Goal: Transaction & Acquisition: Download file/media

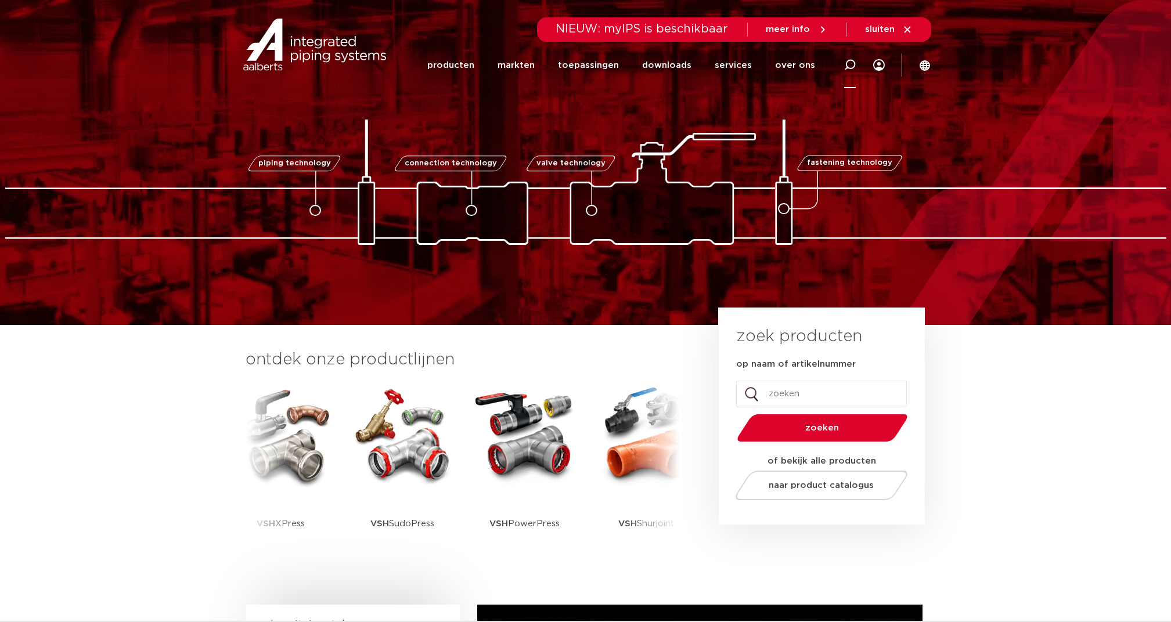
click at [849, 63] on icon at bounding box center [850, 65] width 12 height 12
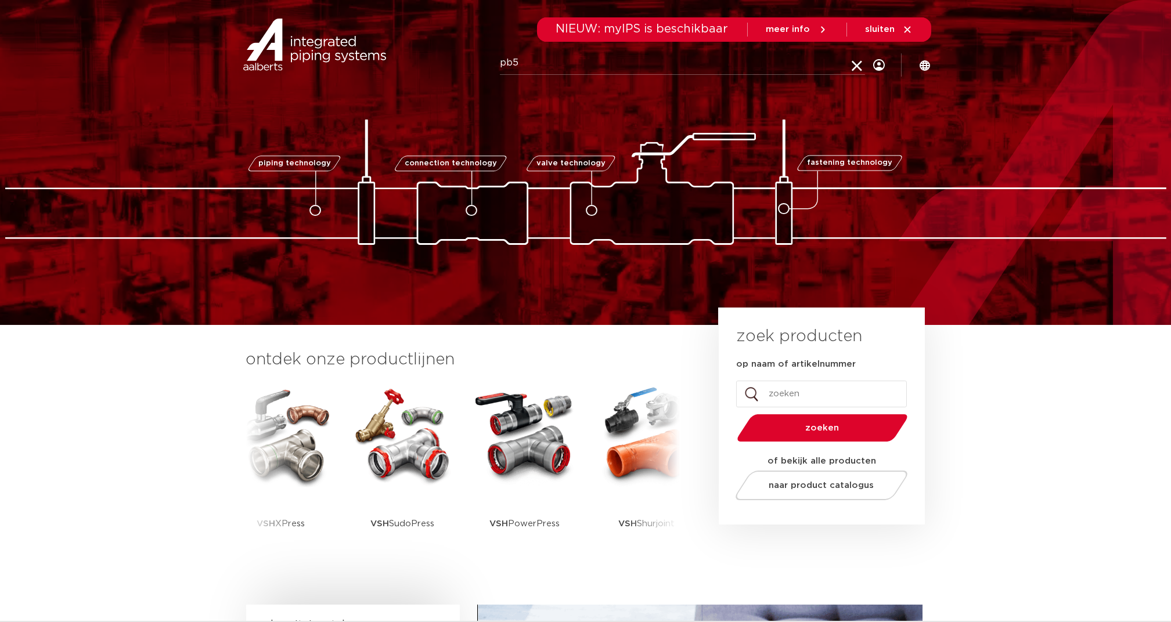
type input "PB550PT"
click button "Zoeken" at bounding box center [0, 0] width 0 height 0
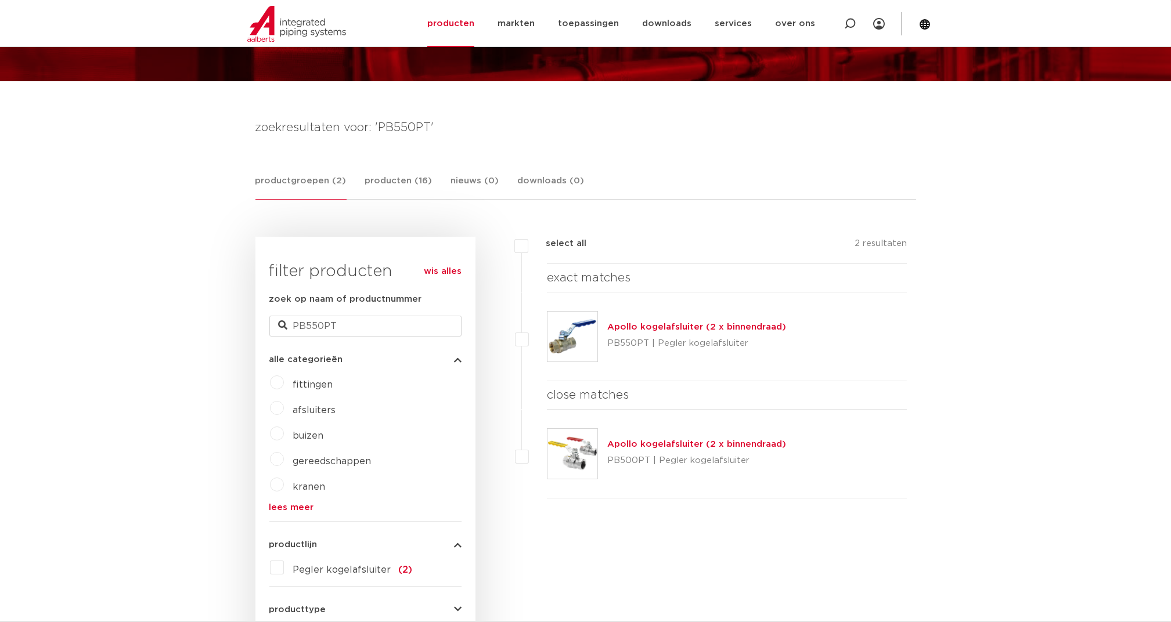
click at [637, 440] on link "Apollo kogelafsluiter (2 x binnendraad)" at bounding box center [696, 444] width 179 height 9
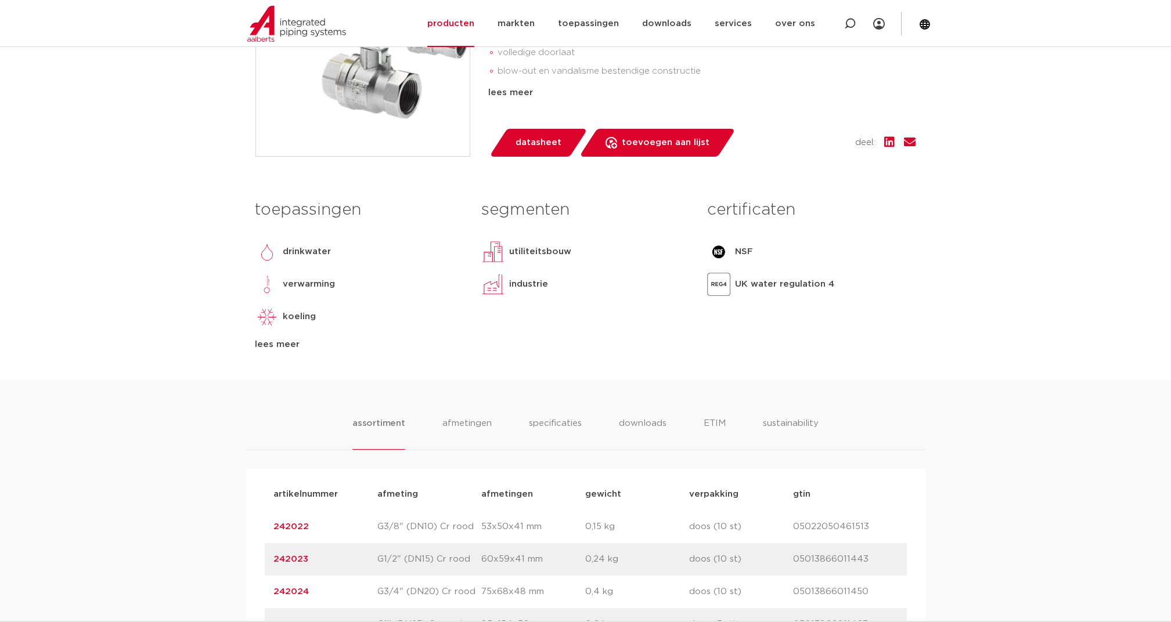
scroll to position [464, 0]
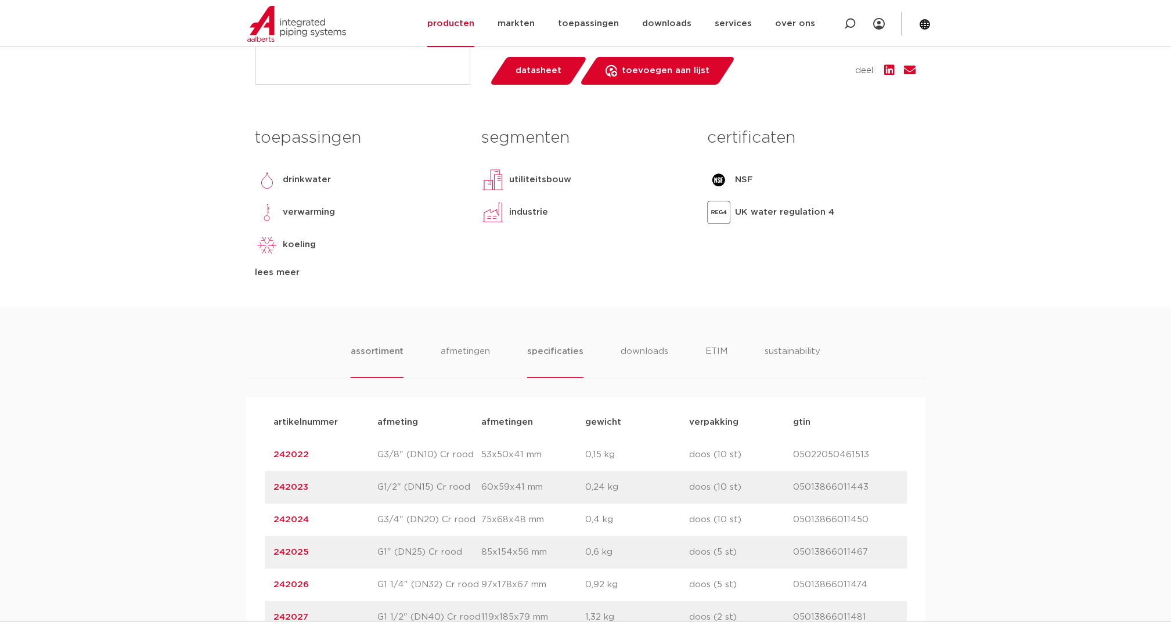
click at [556, 350] on li "specificaties" at bounding box center [555, 361] width 56 height 33
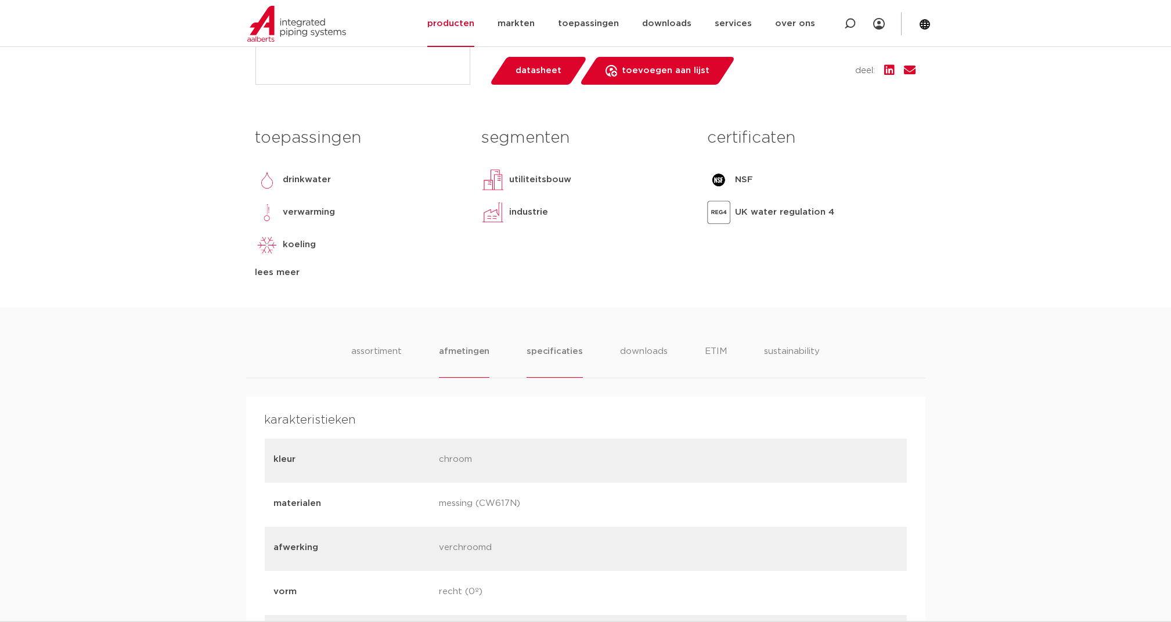
click at [466, 351] on li "afmetingen" at bounding box center [464, 361] width 51 height 33
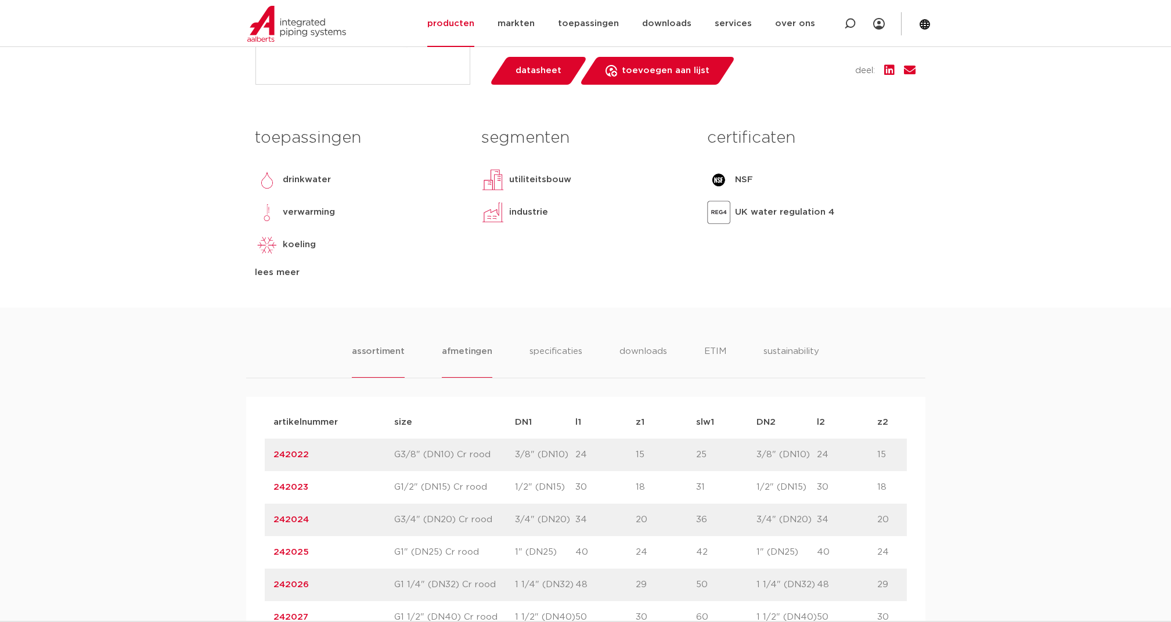
click at [388, 350] on li "assortiment" at bounding box center [378, 361] width 53 height 33
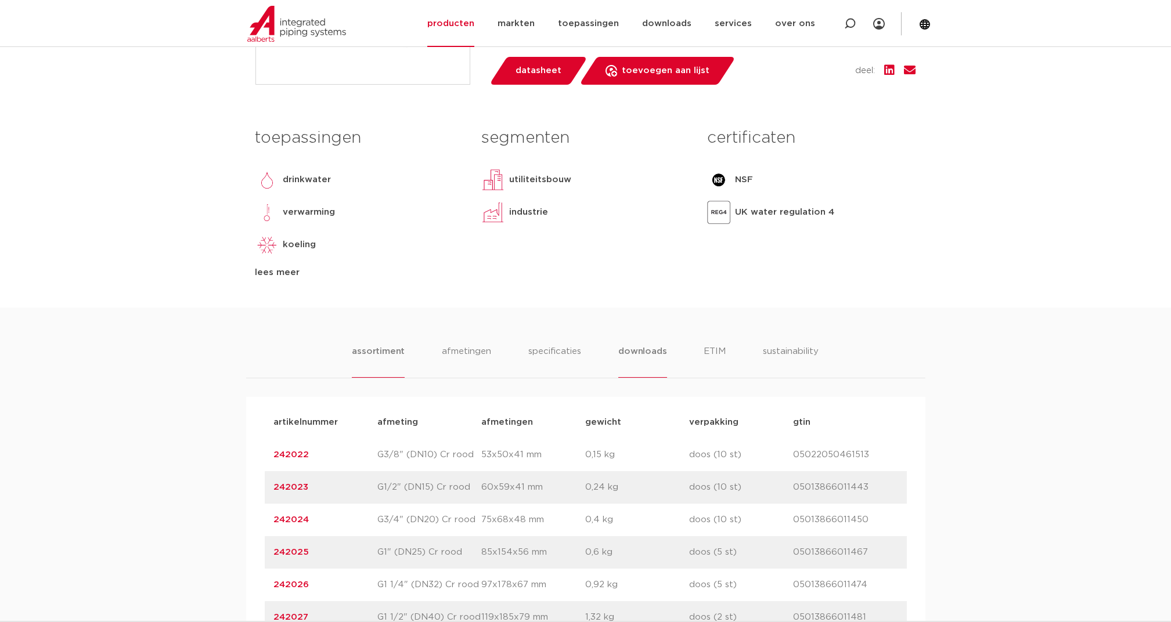
click at [651, 350] on li "downloads" at bounding box center [642, 361] width 48 height 33
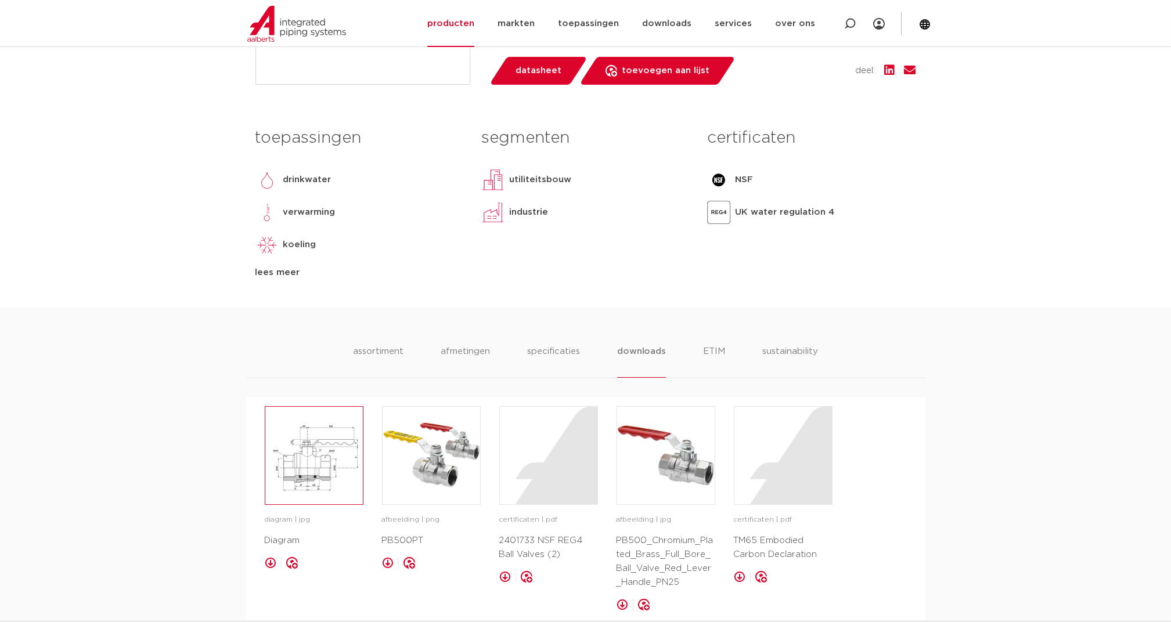
click at [315, 456] on img at bounding box center [314, 456] width 98 height 98
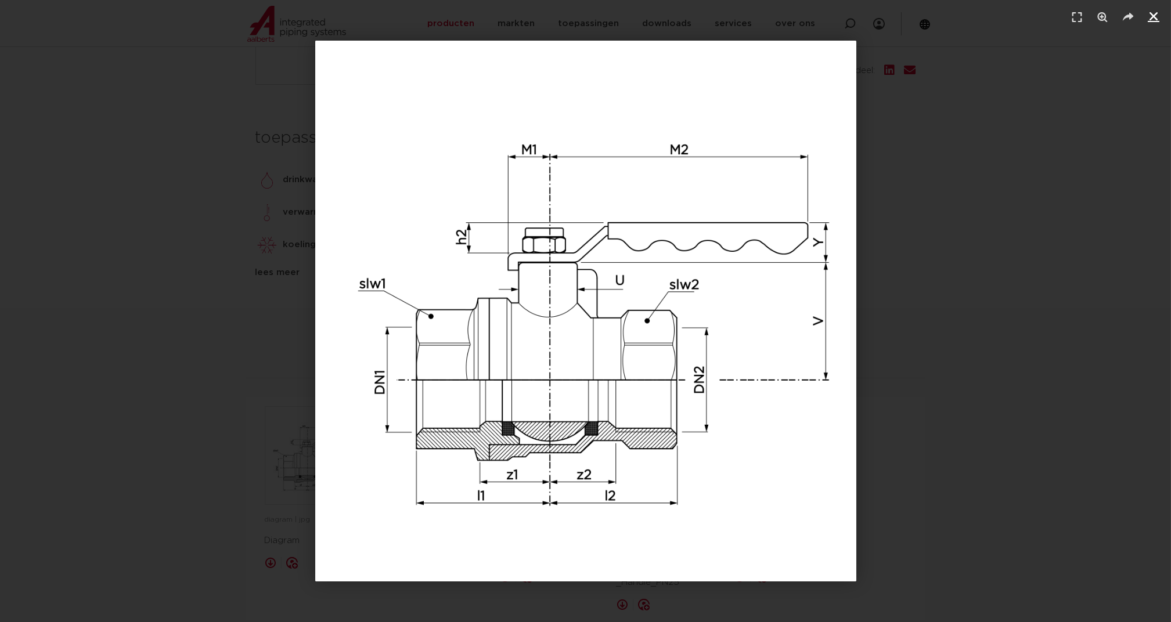
click at [1159, 15] on icon "Sluiten (Esc)" at bounding box center [1154, 16] width 12 height 12
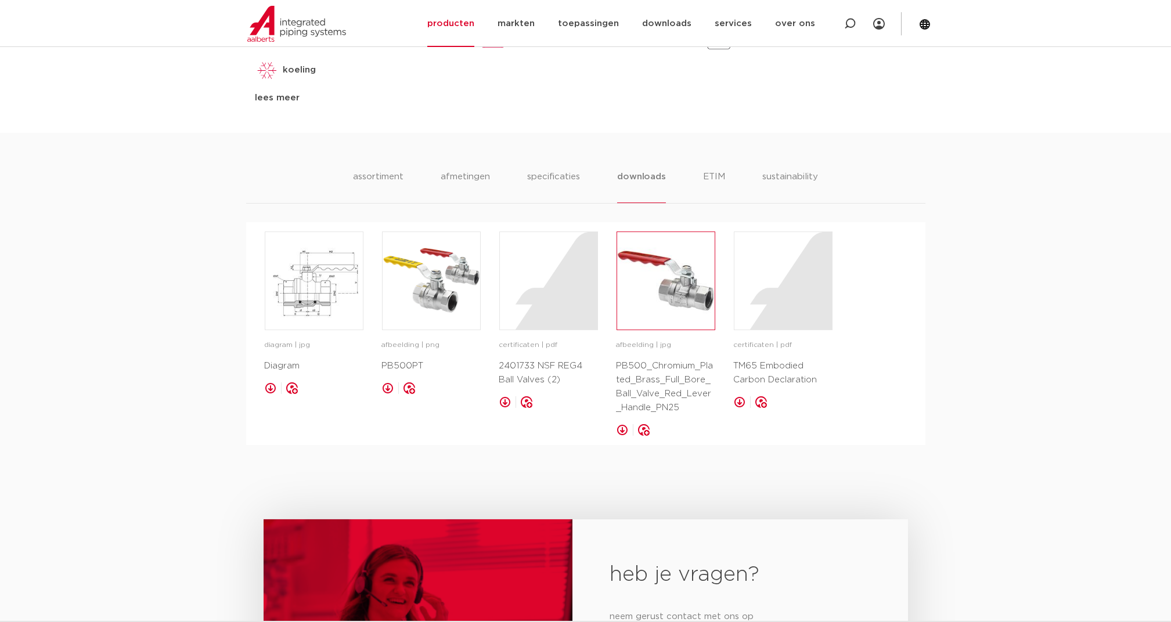
scroll to position [697, 0]
